Goal: Task Accomplishment & Management: Manage account settings

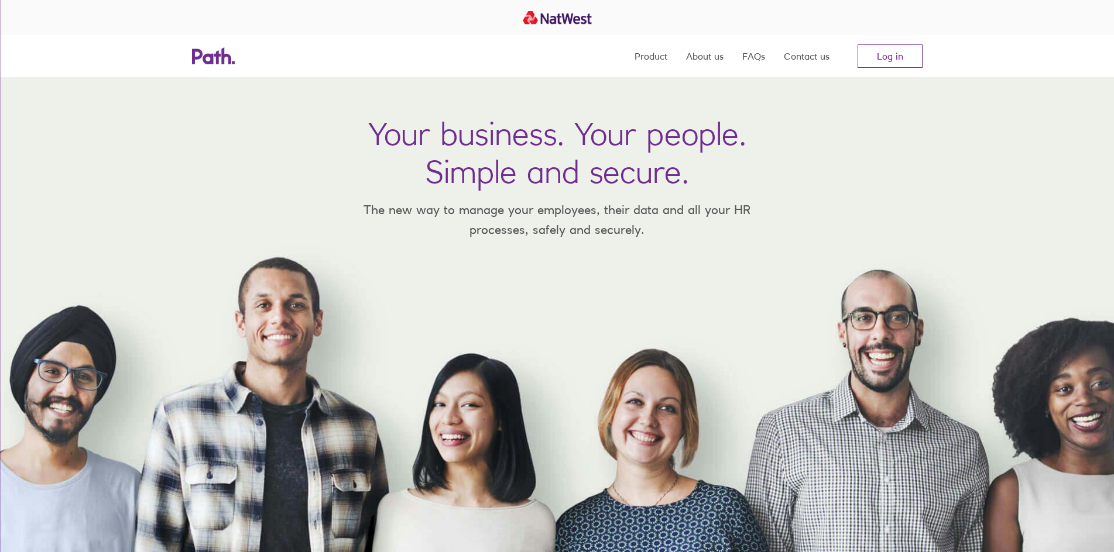
drag, startPoint x: 702, startPoint y: 128, endPoint x: 582, endPoint y: 136, distance: 120.2
click at [702, 129] on h1 "Your business. Your people. Simple and secure." at bounding box center [557, 153] width 378 height 76
click at [571, 136] on h1 "Your business. Your people. Simple and secure." at bounding box center [557, 153] width 378 height 76
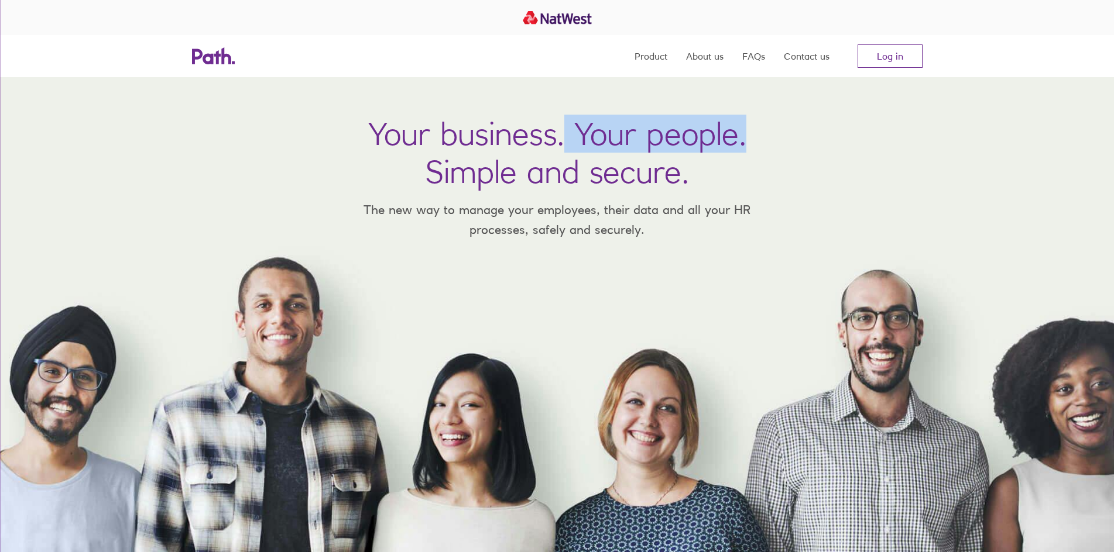
drag, startPoint x: 567, startPoint y: 137, endPoint x: 911, endPoint y: 154, distance: 343.9
click at [898, 152] on div "Your business. Your people. Simple and secure. The new way to manage your emplo…" at bounding box center [557, 314] width 1114 height 475
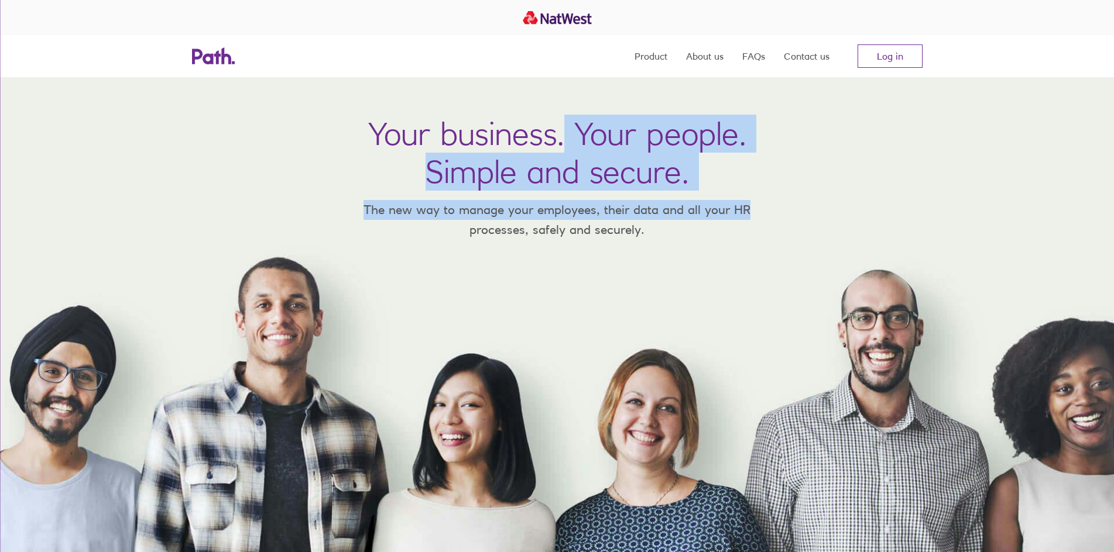
click at [911, 154] on div "Your business. Your people. Simple and secure. The new way to manage your emplo…" at bounding box center [557, 314] width 1114 height 475
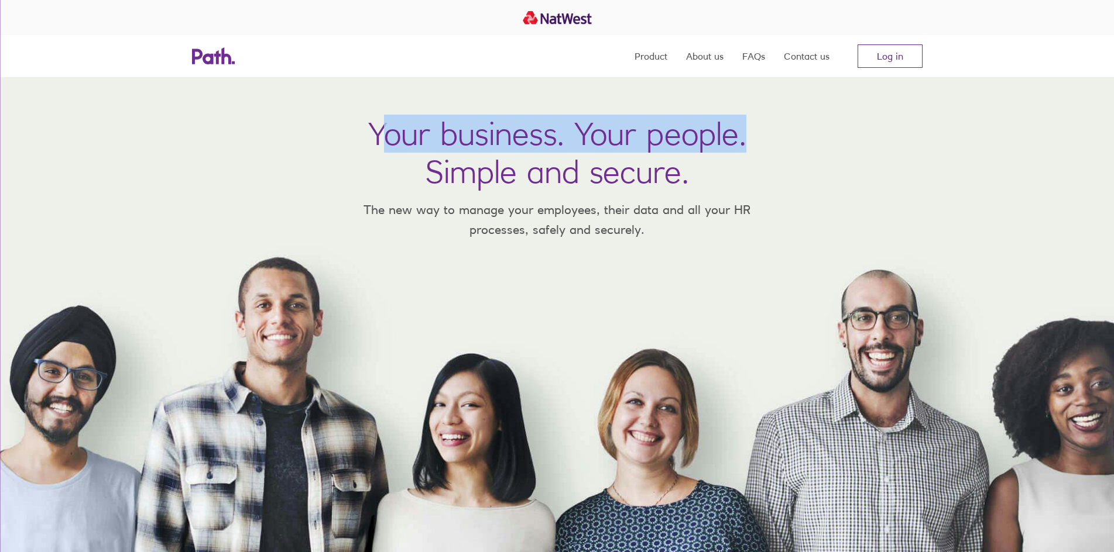
drag, startPoint x: 379, startPoint y: 132, endPoint x: 763, endPoint y: 143, distance: 384.6
click at [763, 143] on div "Your business. Your people. Simple and secure. The new way to manage your emplo…" at bounding box center [557, 314] width 1114 height 475
drag, startPoint x: 762, startPoint y: 144, endPoint x: 708, endPoint y: 144, distance: 54.4
click at [762, 144] on div "Your business. Your people. Simple and secure. The new way to manage your emplo…" at bounding box center [557, 314] width 1114 height 475
click at [388, 141] on h1 "Your business. Your people. Simple and secure." at bounding box center [557, 153] width 378 height 76
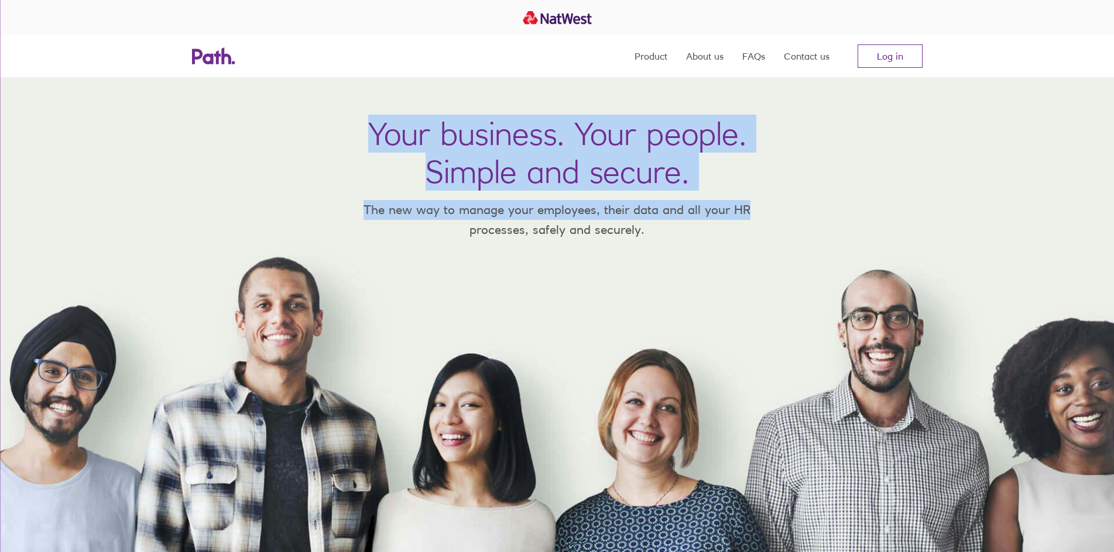
drag, startPoint x: 371, startPoint y: 139, endPoint x: 832, endPoint y: 163, distance: 461.2
click at [832, 163] on div "Your business. Your people. Simple and secure. The new way to manage your emplo…" at bounding box center [557, 314] width 1114 height 475
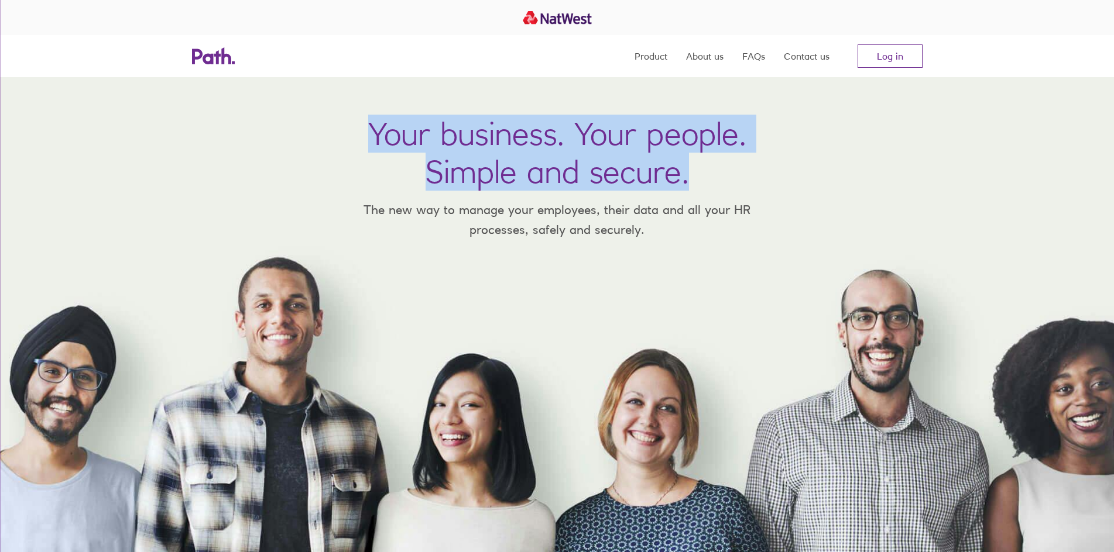
drag, startPoint x: 755, startPoint y: 180, endPoint x: 352, endPoint y: 122, distance: 406.7
click at [318, 117] on div "Your business. Your people. Simple and secure. The new way to manage your emplo…" at bounding box center [557, 314] width 1114 height 475
click at [354, 122] on div "Your business. Your people. Simple and secure. The new way to manage your emplo…" at bounding box center [557, 314] width 1114 height 475
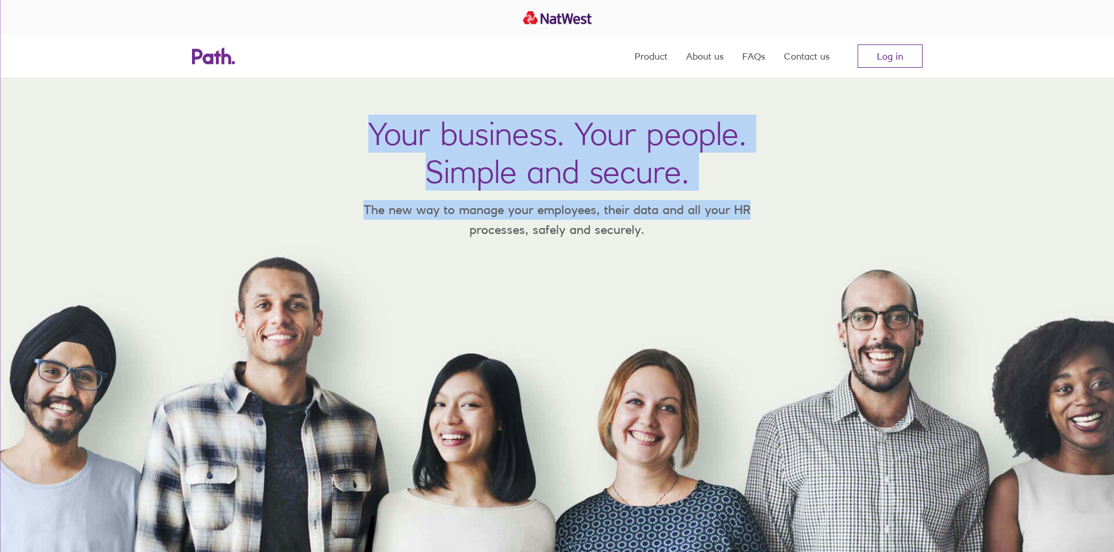
drag, startPoint x: 367, startPoint y: 125, endPoint x: 795, endPoint y: 185, distance: 431.4
click at [795, 184] on div "Your business. Your people. Simple and secure. The new way to manage your emplo…" at bounding box center [557, 314] width 1114 height 475
click at [794, 185] on div "Your business. Your people. Simple and secure. The new way to manage your emplo…" at bounding box center [557, 314] width 1114 height 475
drag, startPoint x: 685, startPoint y: 173, endPoint x: 263, endPoint y: 105, distance: 427.8
click at [263, 105] on div "Your business. Your people. Simple and secure. The new way to manage your emplo…" at bounding box center [557, 314] width 1114 height 475
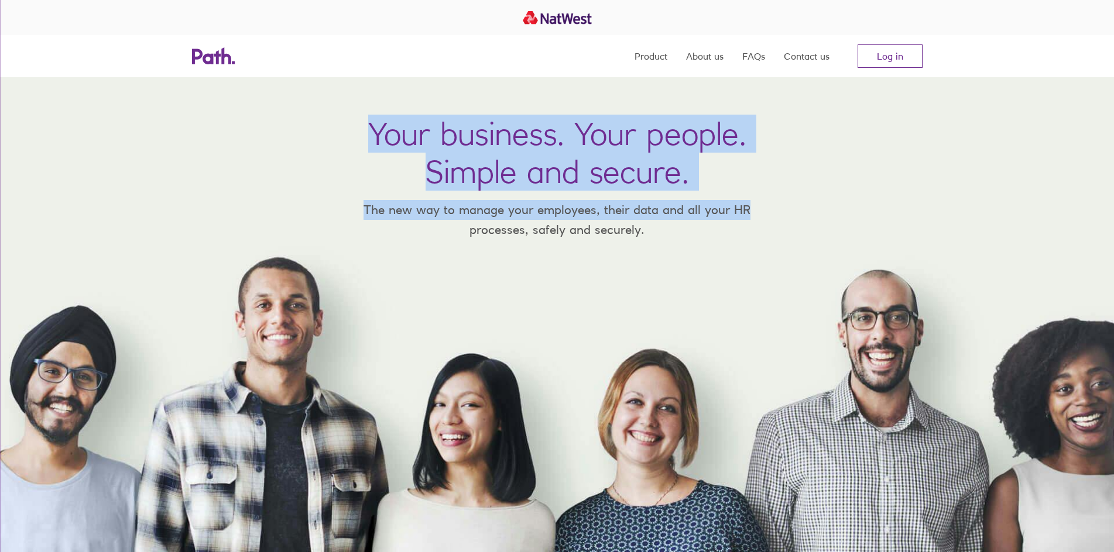
click at [331, 109] on div "Your business. Your people. Simple and secure. The new way to manage your emplo…" at bounding box center [557, 314] width 1114 height 475
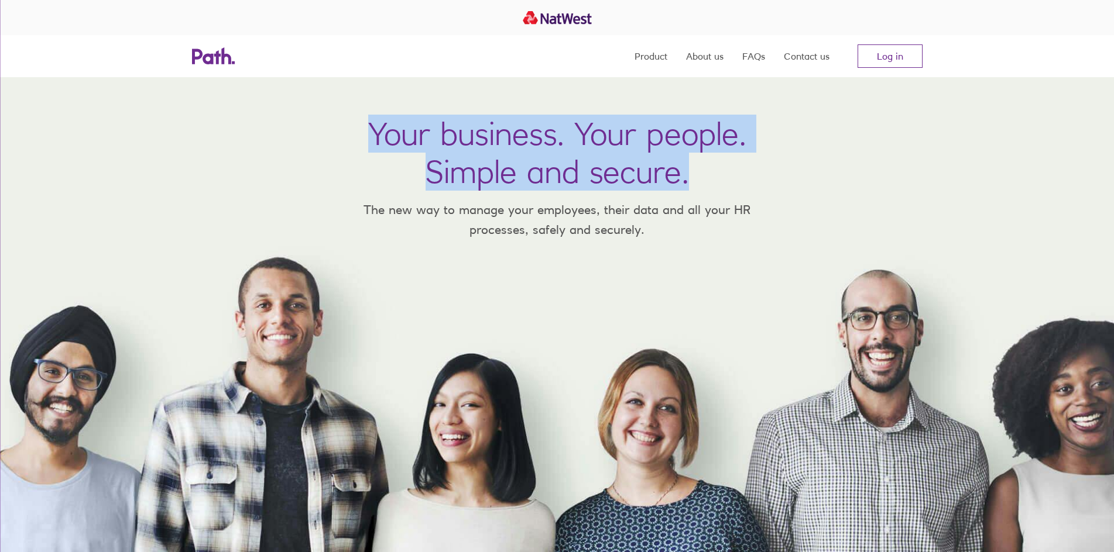
drag, startPoint x: 477, startPoint y: 143, endPoint x: 736, endPoint y: 175, distance: 260.0
click at [721, 171] on div "Your business. Your people. Simple and secure. The new way to manage your emplo…" at bounding box center [557, 314] width 1114 height 475
click at [736, 175] on h1 "Your business. Your people. Simple and secure." at bounding box center [557, 153] width 378 height 76
drag, startPoint x: 702, startPoint y: 176, endPoint x: 278, endPoint y: 96, distance: 431.1
click at [278, 96] on div "Your business. Your people. Simple and secure. The new way to manage your emplo…" at bounding box center [557, 314] width 1114 height 475
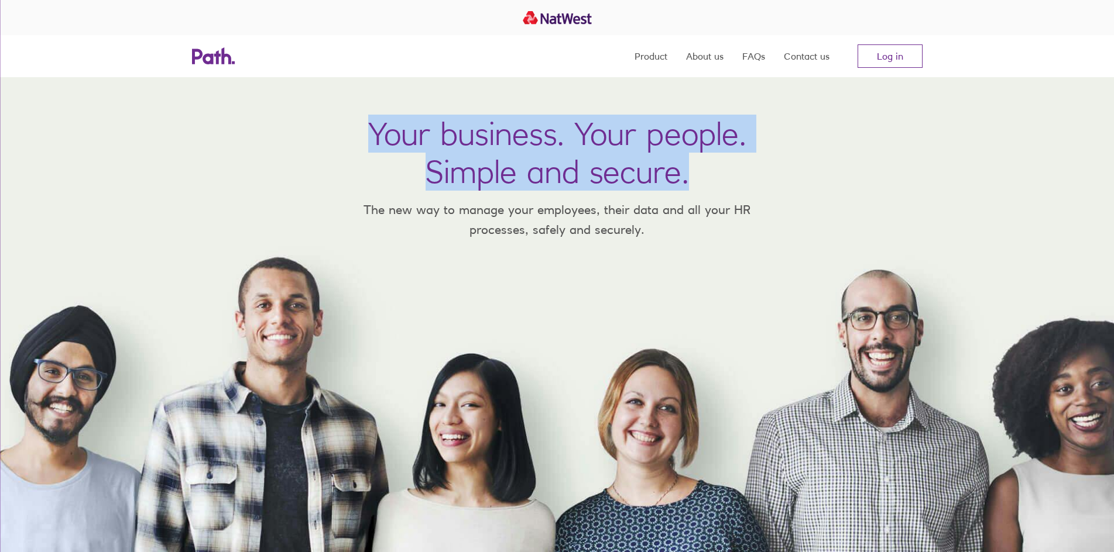
click at [404, 110] on div "Your business. Your people. Simple and secure. The new way to manage your emplo…" at bounding box center [557, 314] width 1114 height 475
click at [327, 119] on div "Your business. Your people. Simple and secure. The new way to manage your emplo…" at bounding box center [557, 314] width 1114 height 475
click at [339, 118] on div "Your business. Your people. Simple and secure. The new way to manage your emplo…" at bounding box center [557, 314] width 1114 height 475
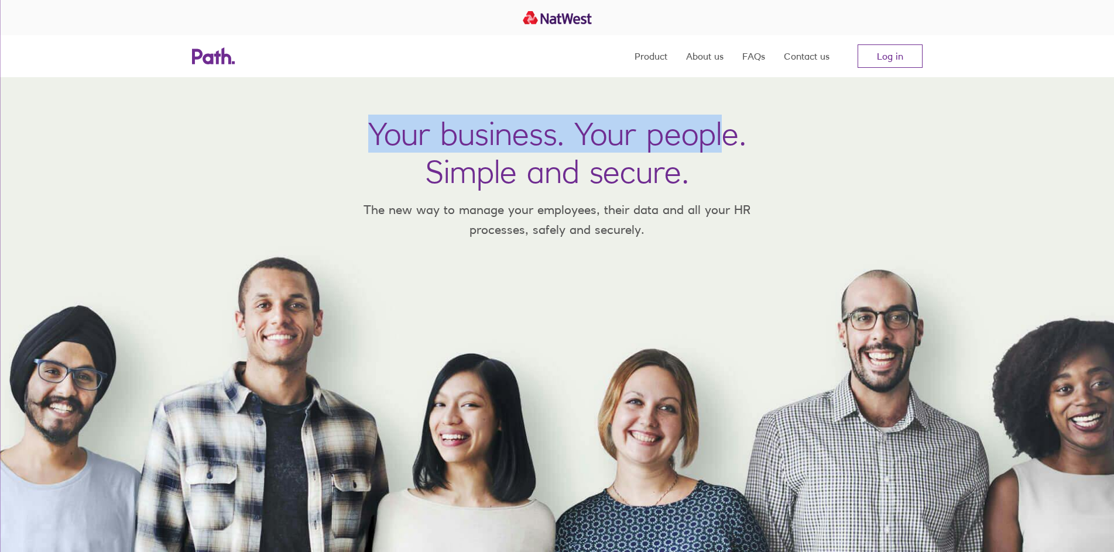
drag, startPoint x: 346, startPoint y: 121, endPoint x: 790, endPoint y: 156, distance: 444.9
click at [775, 155] on div "Your business. Your people. Simple and secure. The new way to manage your emplo…" at bounding box center [557, 314] width 1114 height 475
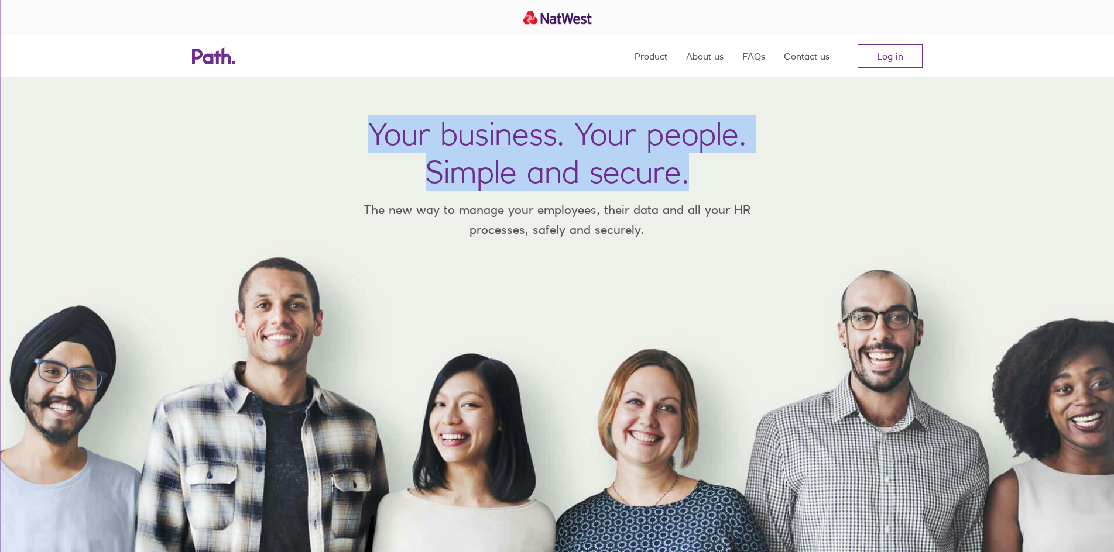
click at [798, 157] on div "Your business. Your people. Simple and secure. The new way to manage your emplo…" at bounding box center [557, 314] width 1114 height 475
drag, startPoint x: 771, startPoint y: 175, endPoint x: 288, endPoint y: 92, distance: 489.9
click at [256, 90] on div "Your business. Your people. Simple and secure. The new way to manage your emplo…" at bounding box center [557, 314] width 1114 height 475
click at [450, 108] on div "Your business. Your people. Simple and secure. The new way to manage your emplo…" at bounding box center [557, 314] width 1114 height 475
drag, startPoint x: 348, startPoint y: 119, endPoint x: 759, endPoint y: 163, distance: 413.7
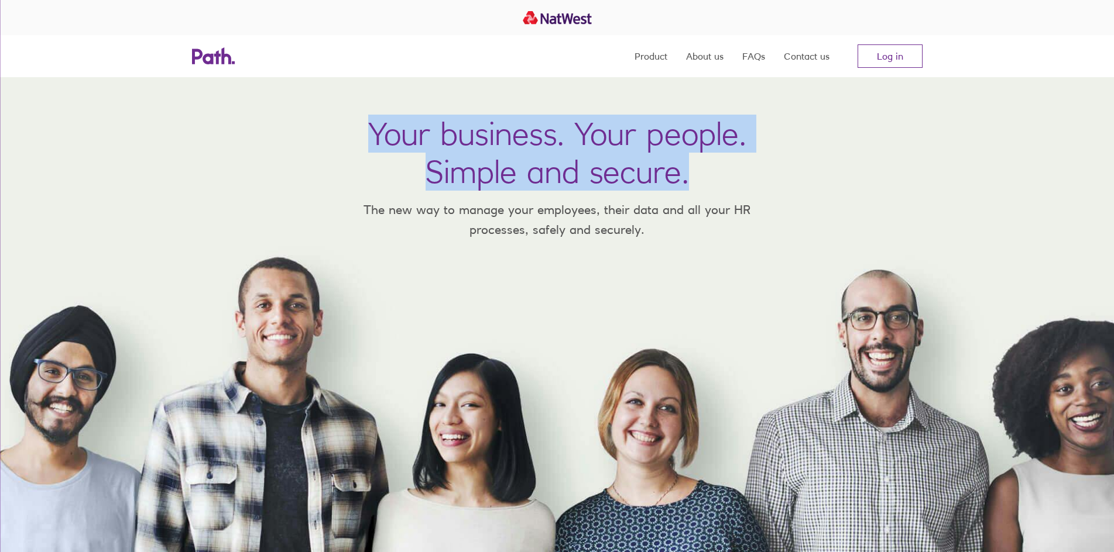
click at [759, 163] on div "Your business. Your people. Simple and secure. The new way to manage your emplo…" at bounding box center [557, 314] width 1114 height 475
click at [761, 163] on div "Your business. Your people. Simple and secure. The new way to manage your emplo…" at bounding box center [557, 314] width 1114 height 475
drag, startPoint x: 667, startPoint y: 162, endPoint x: 439, endPoint y: 123, distance: 231.5
click at [439, 123] on div "Your business. Your people. Simple and secure. The new way to manage your emplo…" at bounding box center [557, 314] width 1114 height 475
click at [439, 123] on h1 "Your business. Your people. Simple and secure." at bounding box center [557, 153] width 378 height 76
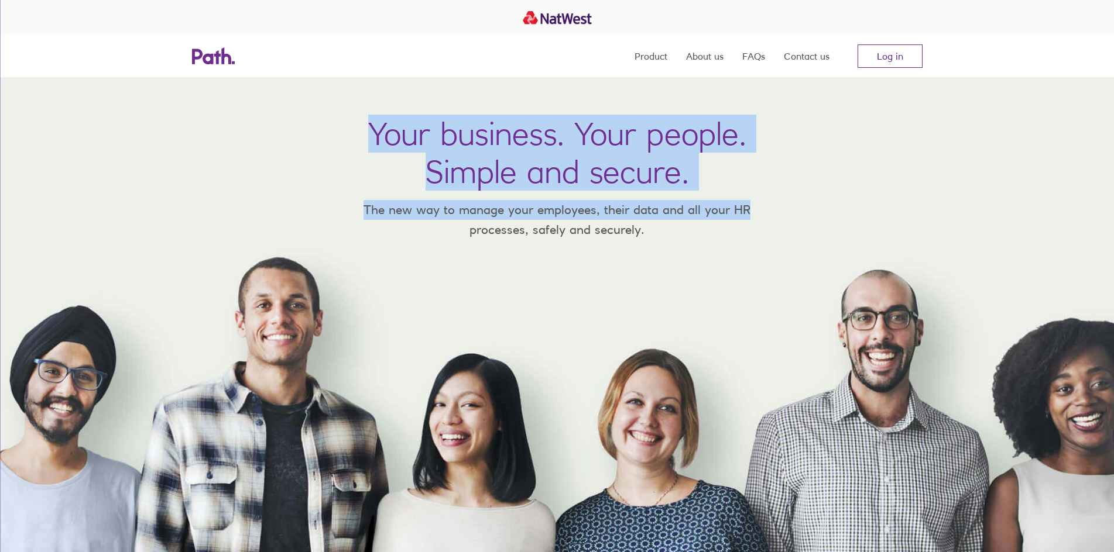
drag, startPoint x: 430, startPoint y: 130, endPoint x: 874, endPoint y: 173, distance: 446.8
click at [874, 172] on div "Your business. Your people. Simple and secure. The new way to manage your emplo…" at bounding box center [557, 314] width 1114 height 475
click at [874, 173] on div "Your business. Your people. Simple and secure. The new way to manage your emplo…" at bounding box center [557, 314] width 1114 height 475
drag, startPoint x: 804, startPoint y: 235, endPoint x: 313, endPoint y: 91, distance: 511.5
click at [313, 91] on div "Your business. Your people. Simple and secure. The new way to manage your emplo…" at bounding box center [557, 314] width 1114 height 475
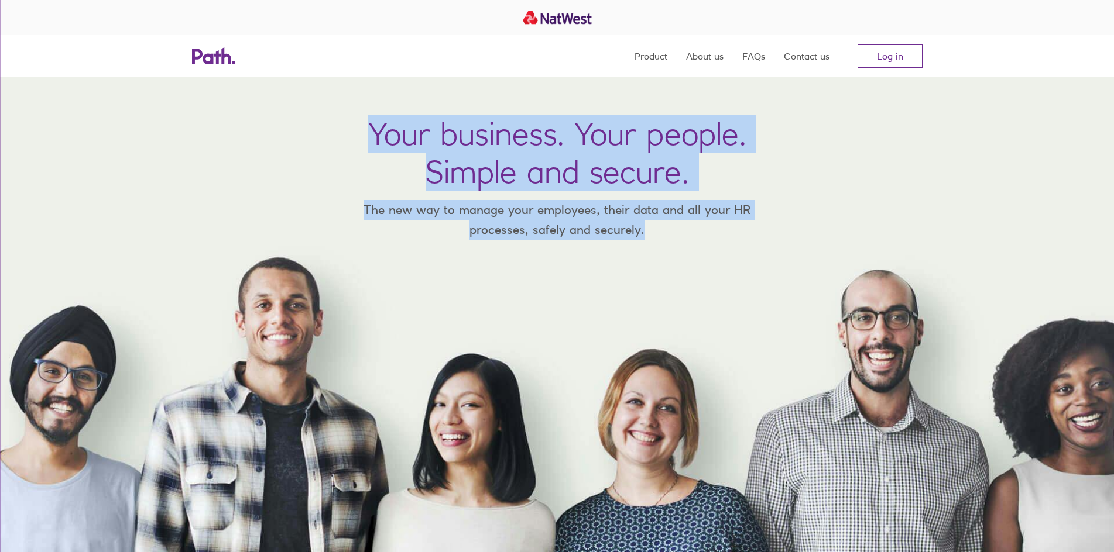
click at [492, 112] on div "Your business. Your people. Simple and secure. The new way to manage your emplo…" at bounding box center [557, 314] width 1114 height 475
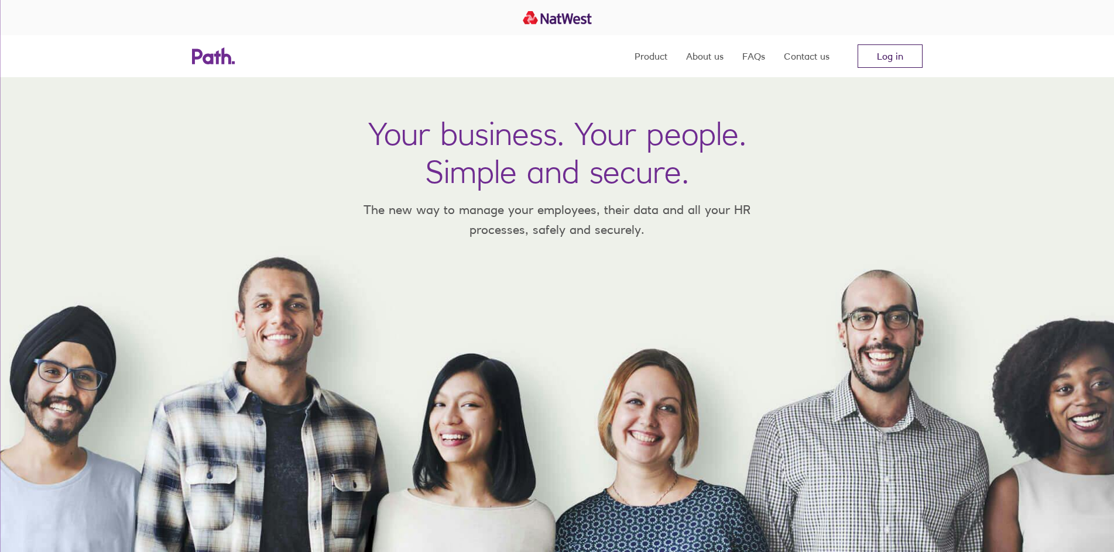
click at [921, 52] on link "Log in" at bounding box center [889, 55] width 65 height 23
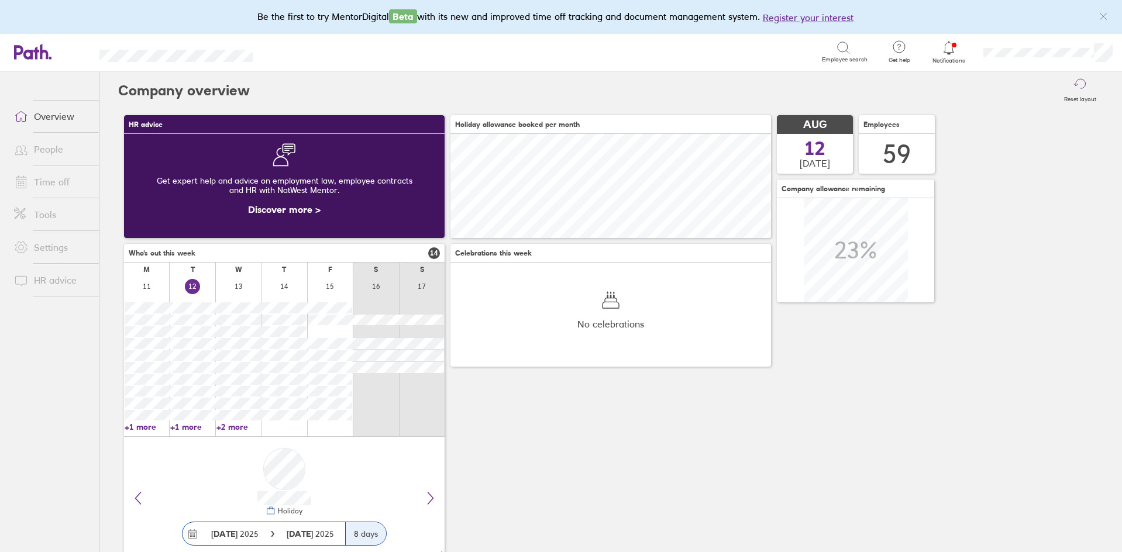
scroll to position [104, 321]
click at [43, 177] on link "Time off" at bounding box center [52, 181] width 94 height 23
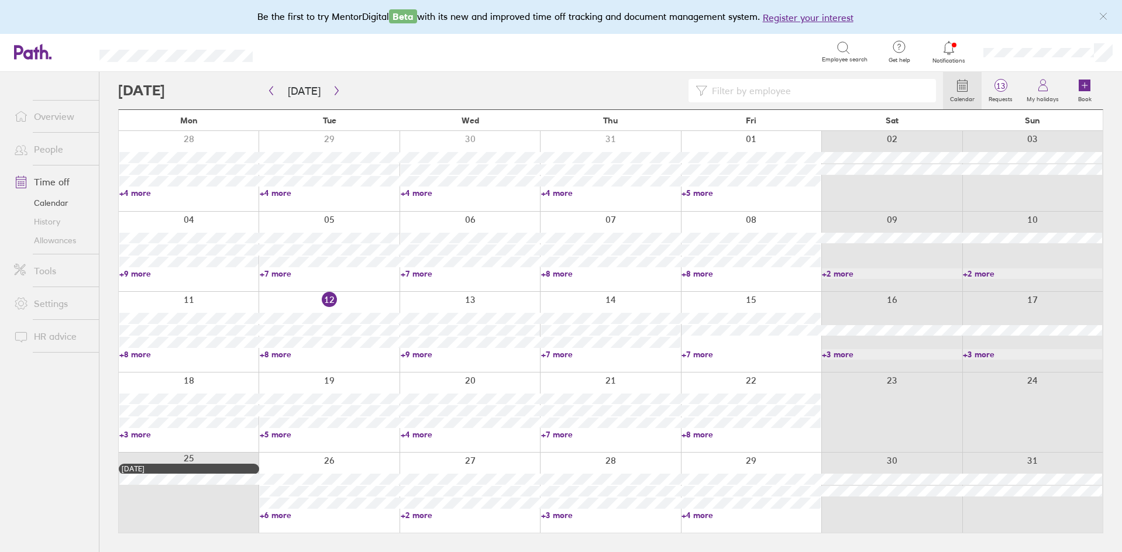
click at [850, 95] on input at bounding box center [818, 91] width 222 height 22
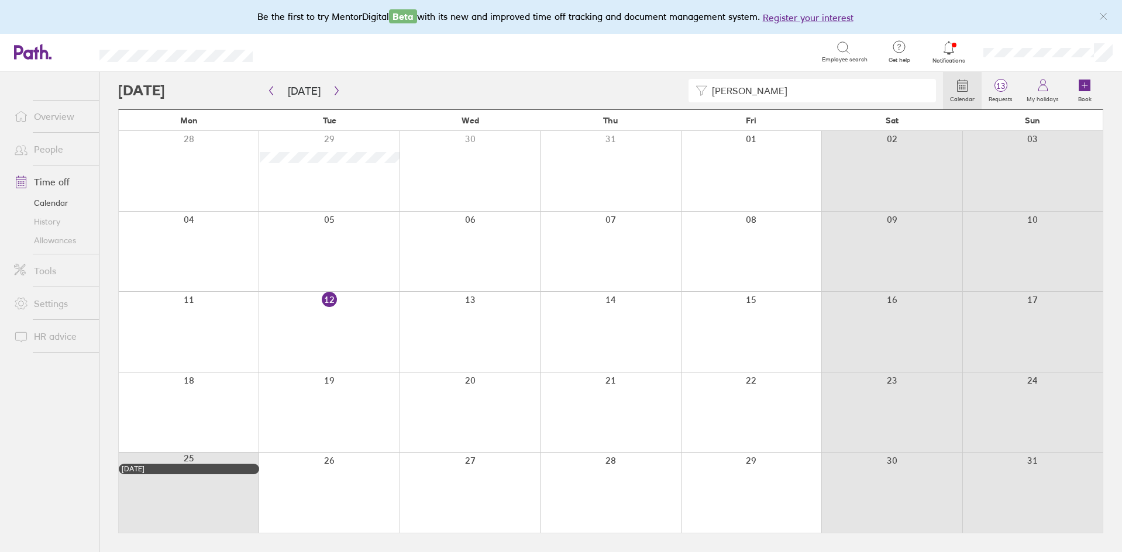
type input "[PERSON_NAME]"
click at [190, 324] on div at bounding box center [189, 332] width 140 height 80
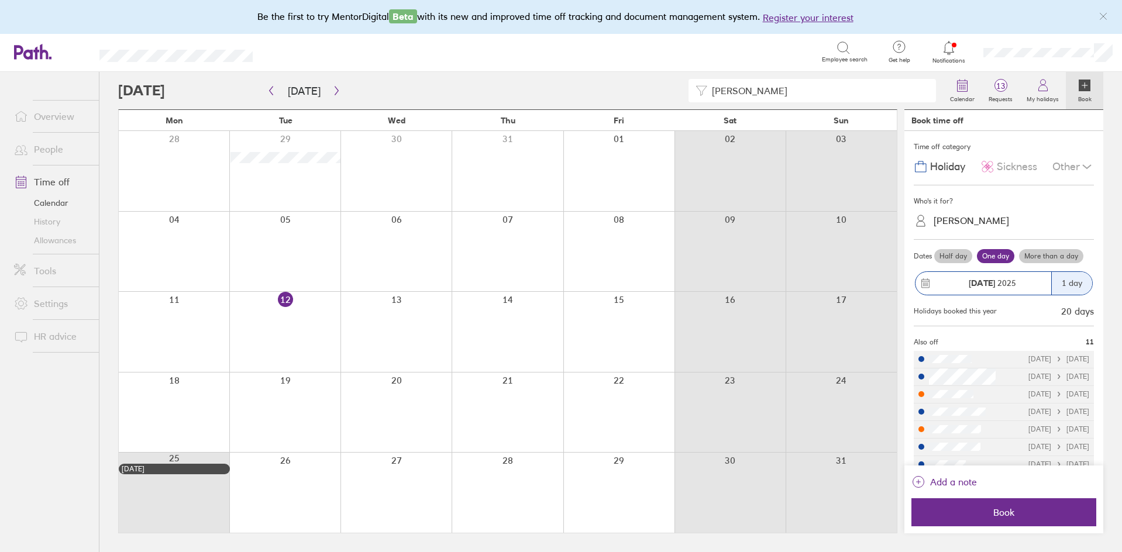
click at [984, 162] on icon at bounding box center [988, 167] width 14 height 14
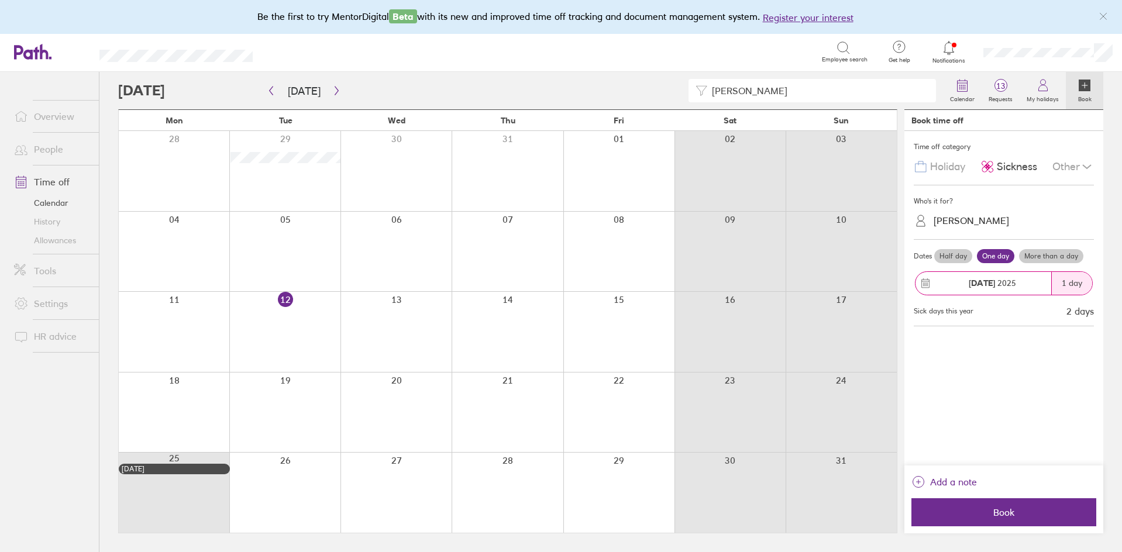
click at [992, 284] on strong "[DATE]" at bounding box center [982, 283] width 26 height 11
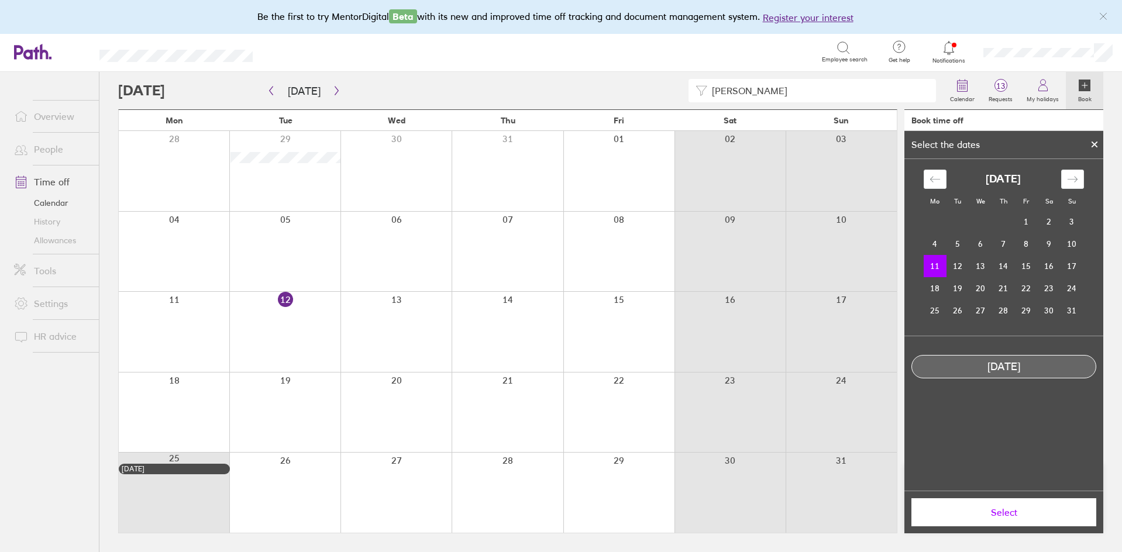
click at [937, 269] on td "11" at bounding box center [935, 266] width 23 height 22
click at [991, 517] on span "Select" at bounding box center [1004, 512] width 169 height 11
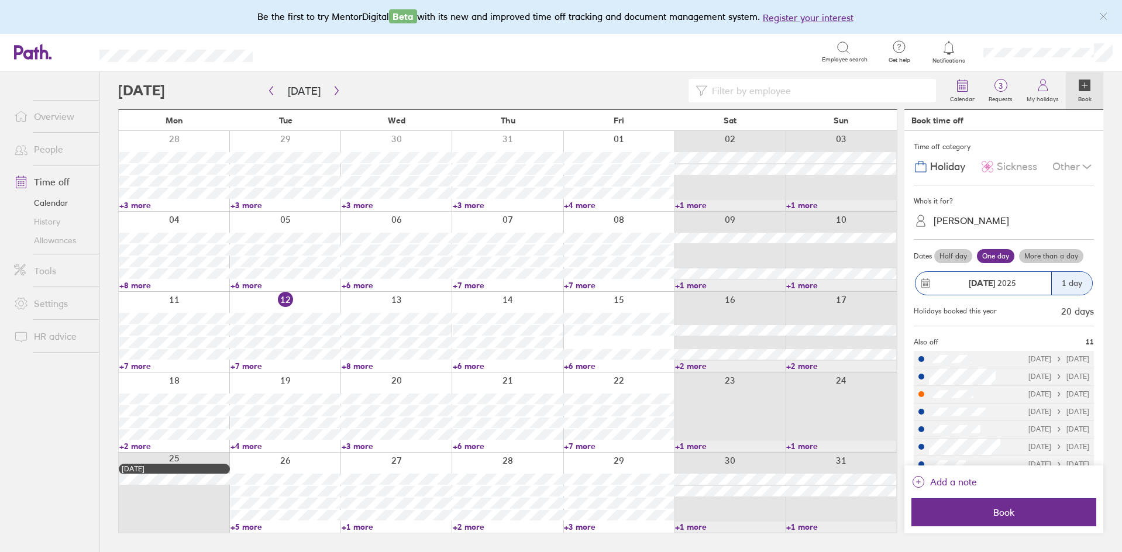
click at [136, 367] on link "+7 more" at bounding box center [174, 366] width 110 height 11
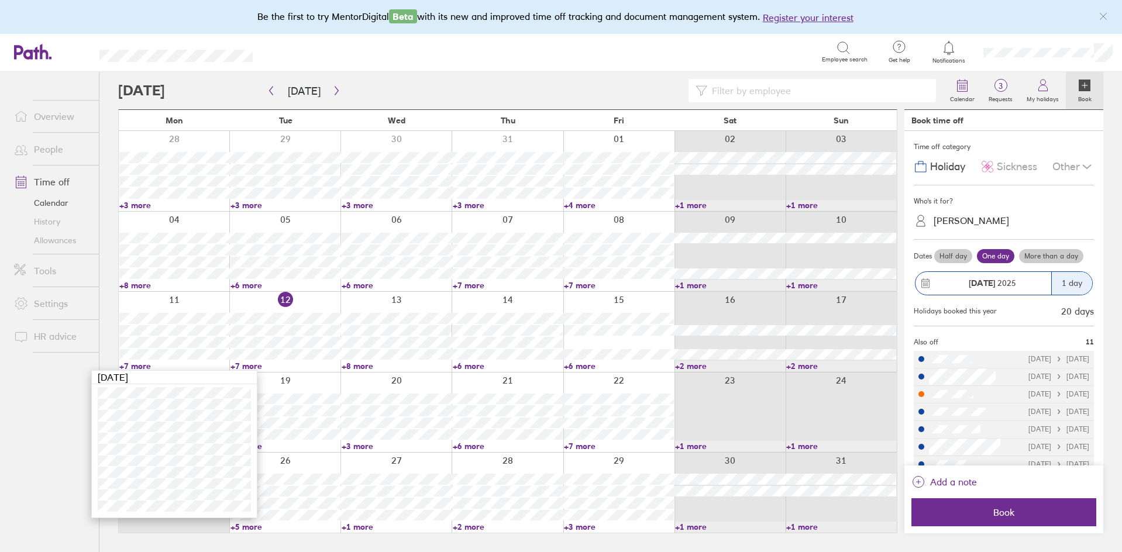
click at [418, 65] on div "Search Employee search" at bounding box center [573, 52] width 603 height 36
